Goal: Find specific fact: Find specific fact

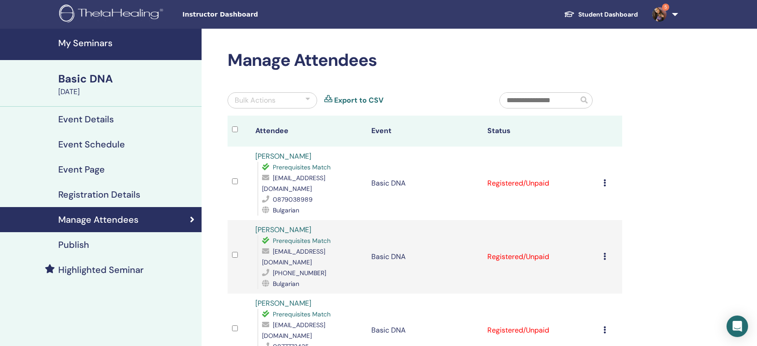
scroll to position [45, 0]
drag, startPoint x: 315, startPoint y: 186, endPoint x: 296, endPoint y: 188, distance: 19.4
click at [296, 194] on div "0897566049" at bounding box center [312, 199] width 100 height 11
copy span "6049"
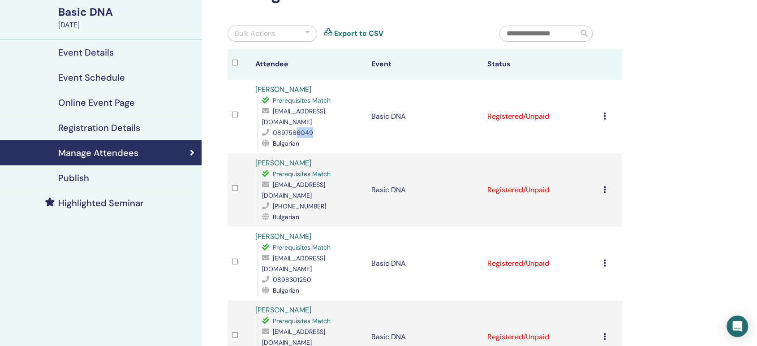
scroll to position [50, 0]
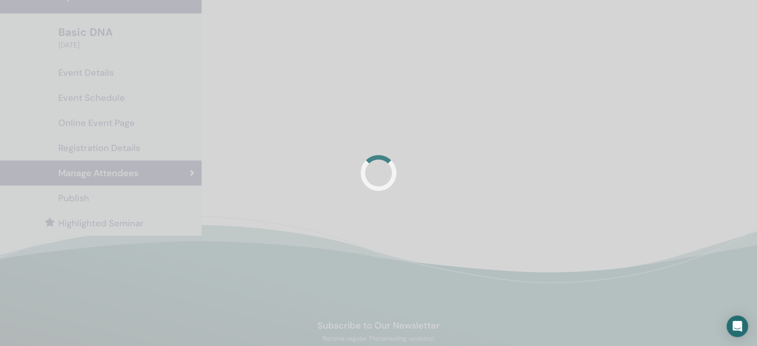
scroll to position [50, 0]
